Goal: Complete application form: Complete application form

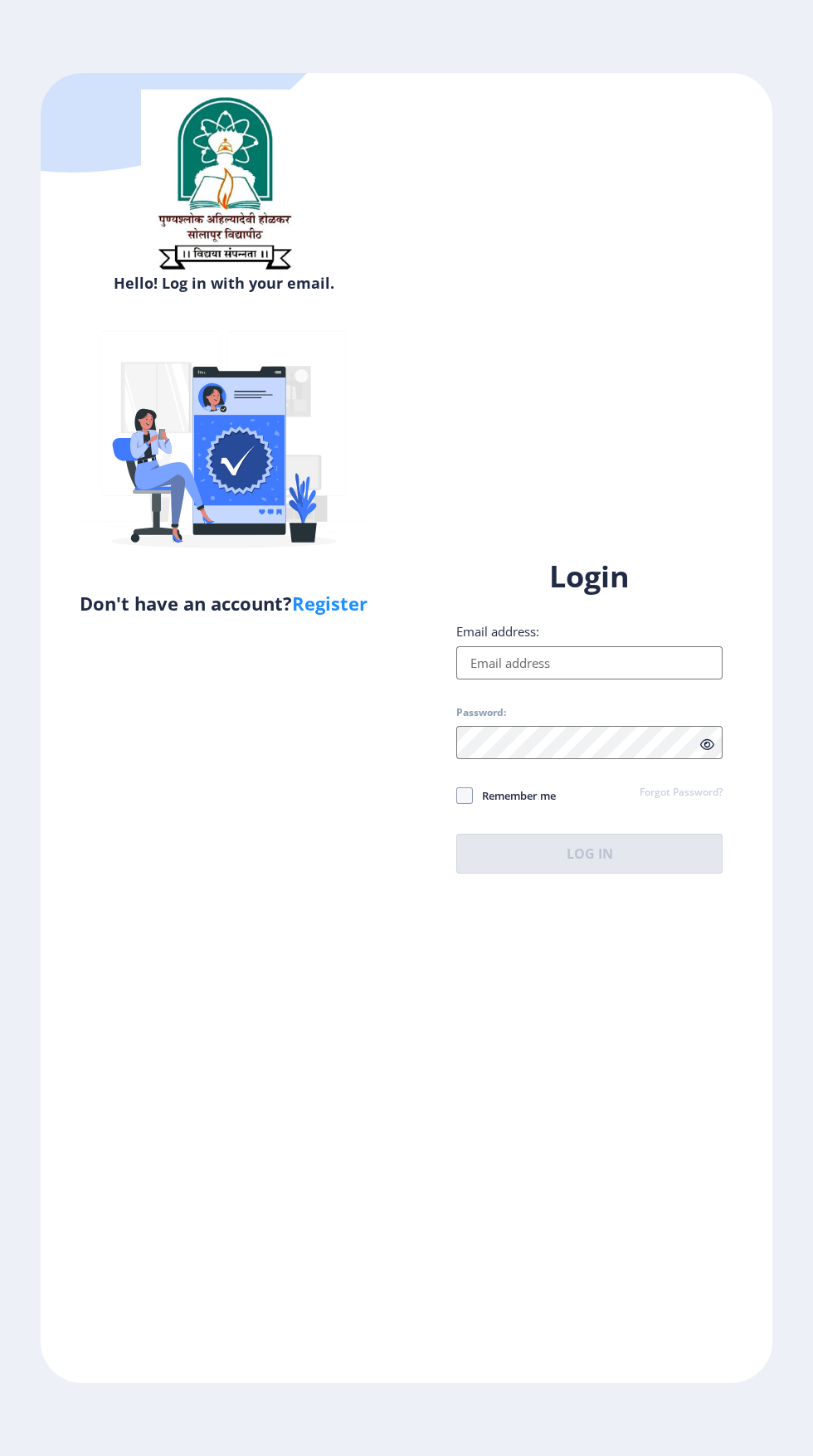
type input "[EMAIL_ADDRESS][DOMAIN_NAME]"
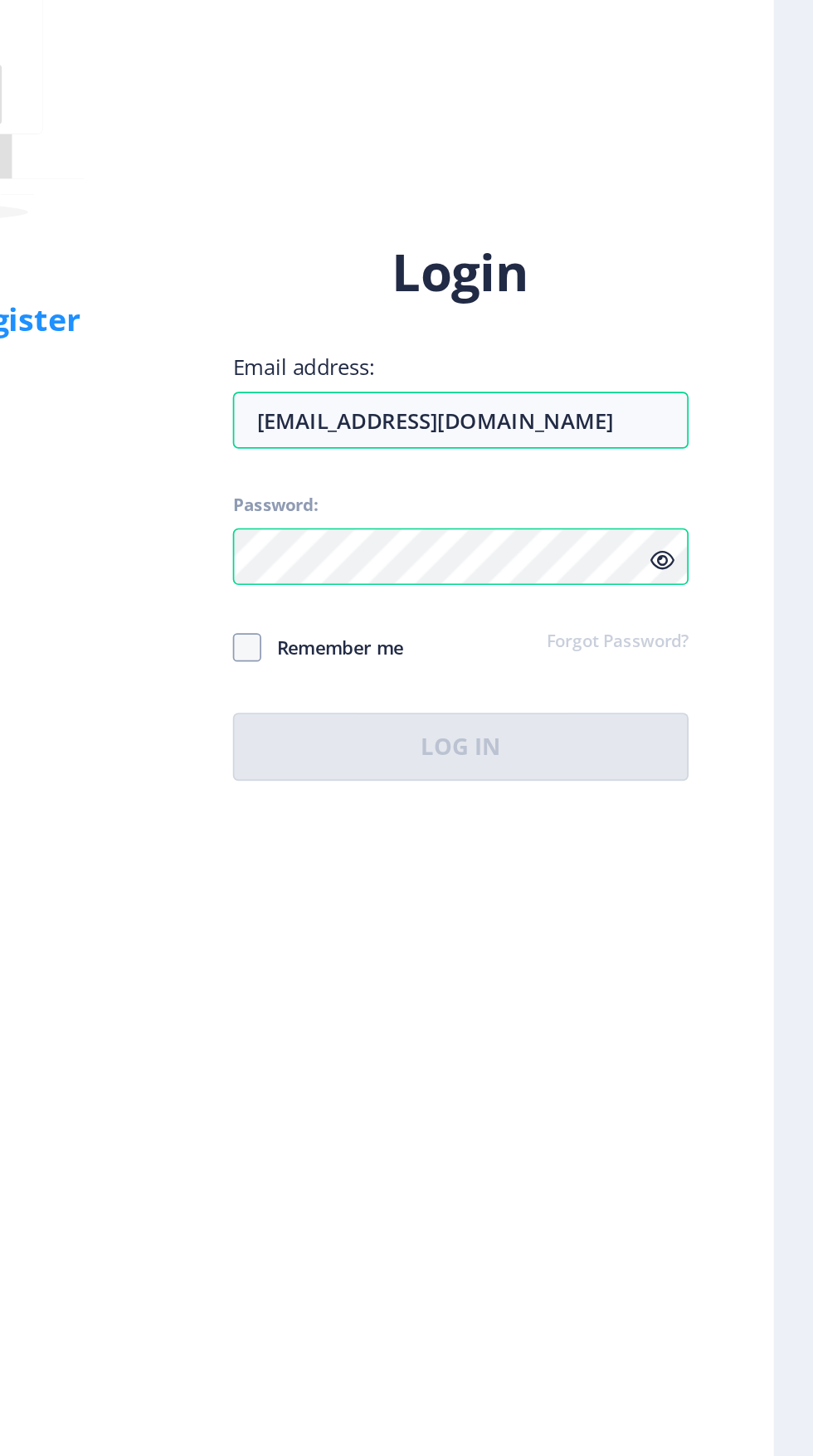
click at [711, 751] on icon at bounding box center [707, 744] width 14 height 12
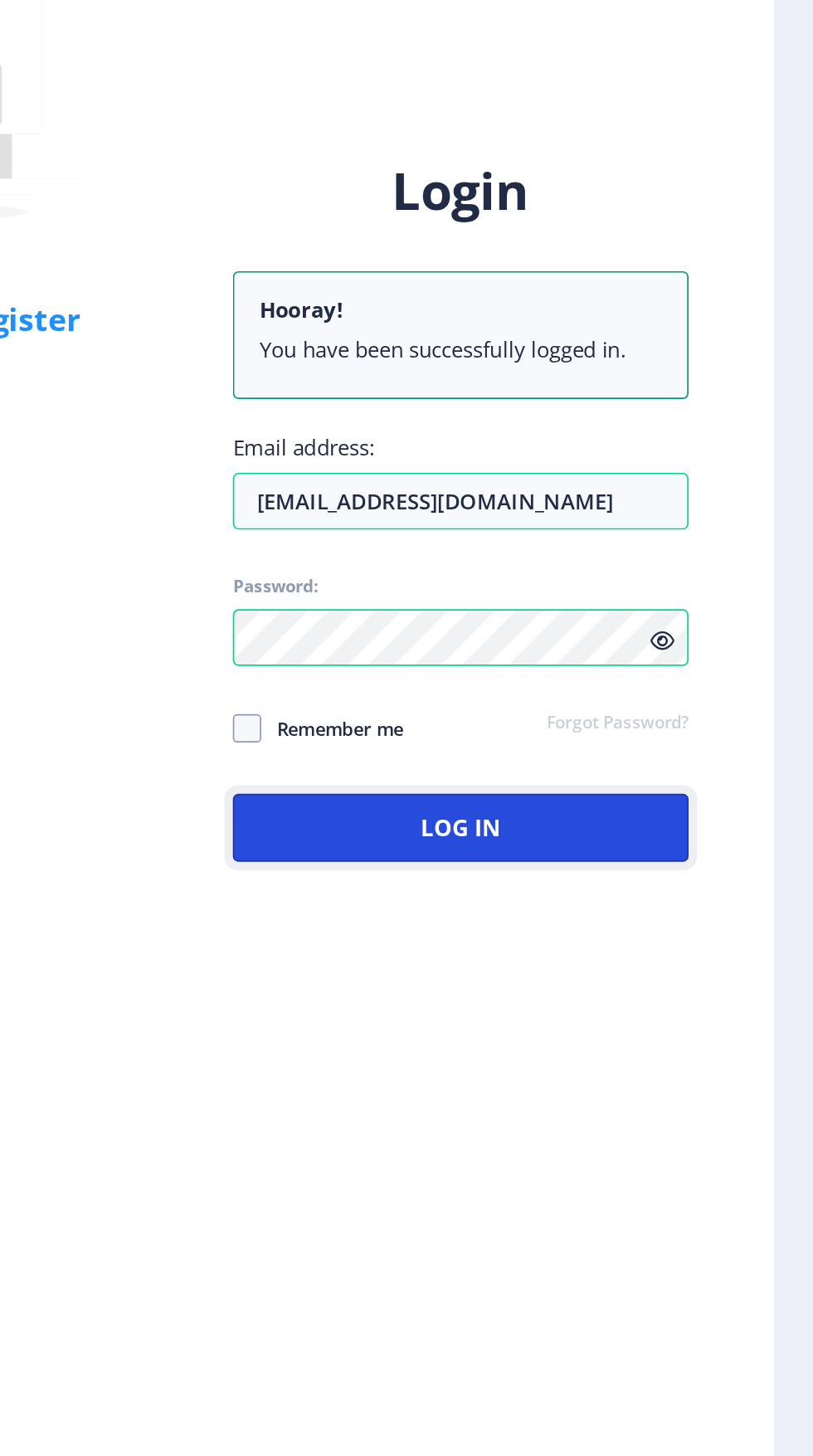
click at [678, 921] on button "Log In" at bounding box center [589, 900] width 266 height 39
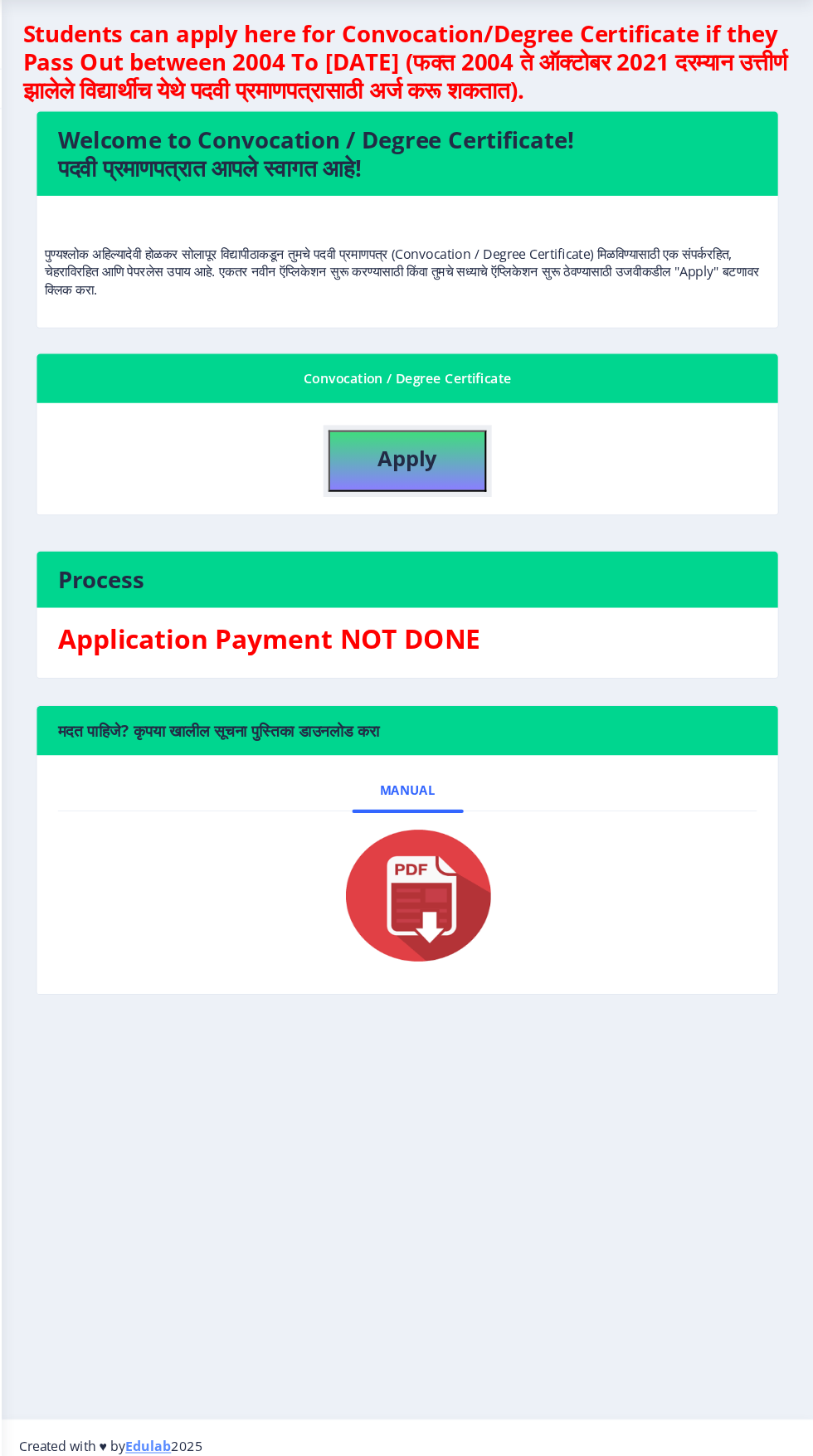
click at [484, 501] on button "Apply" at bounding box center [430, 500] width 149 height 58
select select
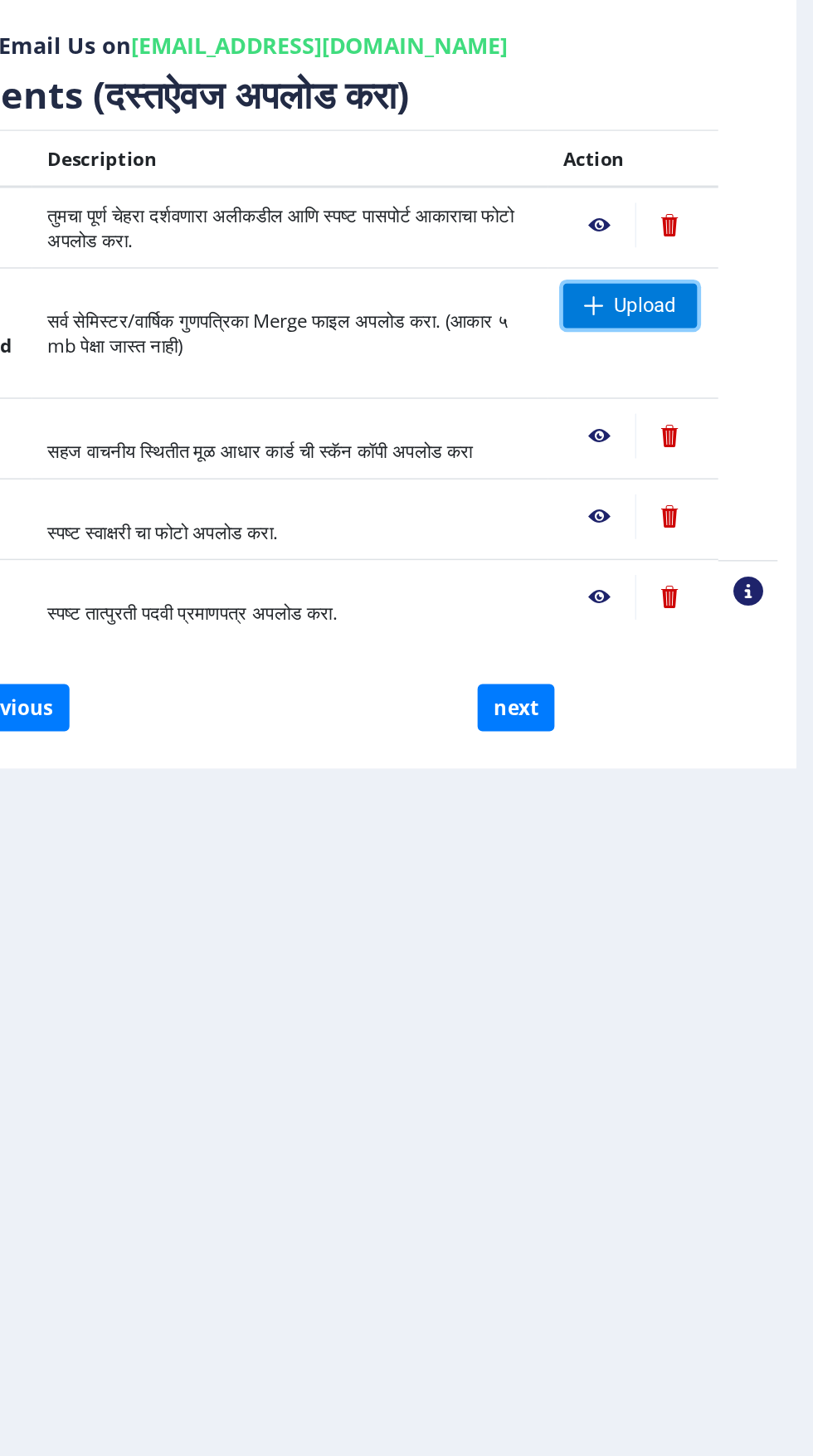
click at [709, 532] on span "Upload" at bounding box center [692, 530] width 41 height 16
